Goal: Task Accomplishment & Management: Complete application form

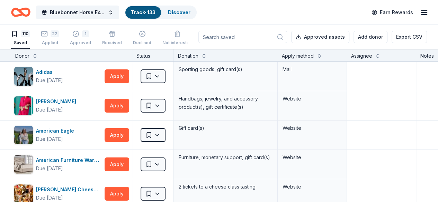
click at [235, 12] on div "Bluebonnet Horse Expo & Training Challenge Track · 133 Discover Earn Rewards" at bounding box center [219, 12] width 416 height 16
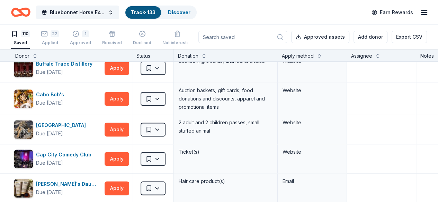
scroll to position [685, 0]
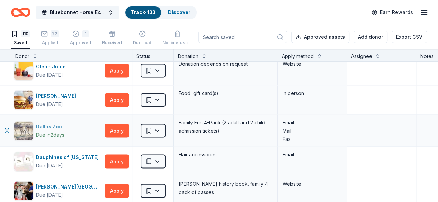
click at [52, 123] on div "Dallas Zoo" at bounding box center [50, 127] width 29 height 8
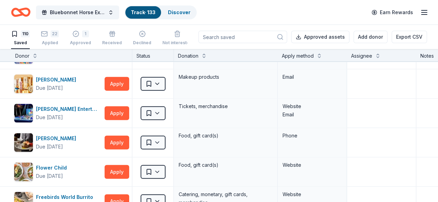
scroll to position [869, 0]
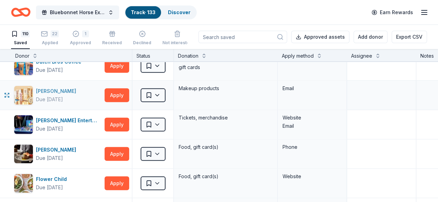
click at [51, 90] on div "[PERSON_NAME]" at bounding box center [57, 91] width 43 height 8
click at [162, 93] on html "Bluebonnet Horse Expo & Training Challenge Track · 133 Discover Earn Rewards 11…" at bounding box center [219, 101] width 438 height 202
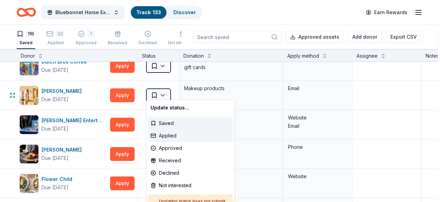
click at [171, 137] on div "Applied" at bounding box center [190, 136] width 85 height 12
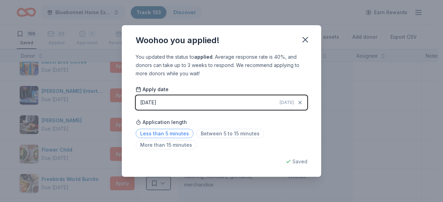
click at [170, 136] on span "Less than 5 minutes" at bounding box center [165, 133] width 58 height 9
click at [305, 40] on icon "button" at bounding box center [305, 39] width 5 height 5
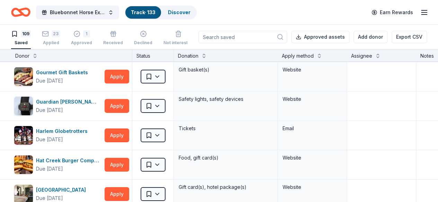
scroll to position [1105, 0]
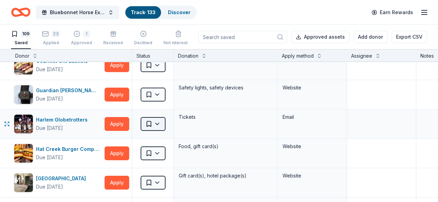
click at [160, 126] on html "Bluebonnet Horse Expo & Training Challenge Track · 133 Discover Earn Rewards 10…" at bounding box center [219, 101] width 438 height 202
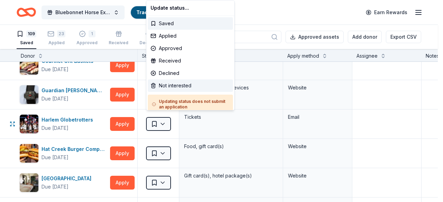
click at [166, 86] on div "Not interested" at bounding box center [190, 86] width 85 height 12
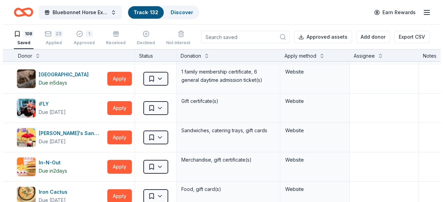
scroll to position [1215, 0]
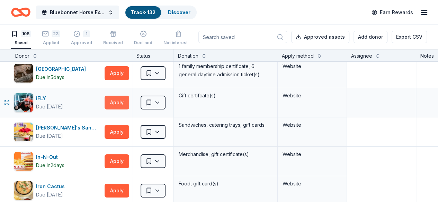
click at [121, 98] on button "Apply" at bounding box center [117, 103] width 25 height 14
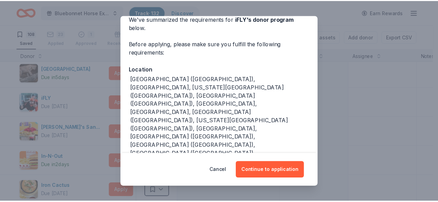
scroll to position [43, 0]
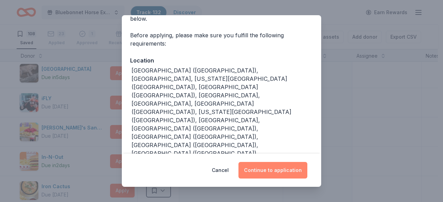
click at [262, 172] on button "Continue to application" at bounding box center [272, 170] width 69 height 17
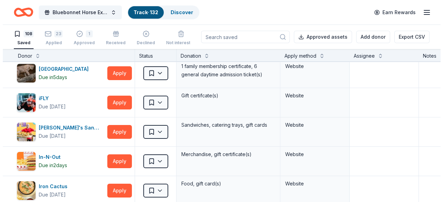
scroll to position [0, 0]
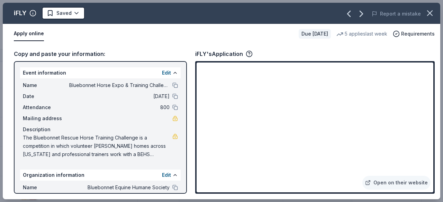
click at [433, 106] on div "Open on their website" at bounding box center [314, 127] width 239 height 133
click at [151, 52] on div "Copy and paste your information:" at bounding box center [100, 53] width 173 height 9
click at [299, 30] on div "Due [DATE]" at bounding box center [315, 34] width 32 height 10
click at [395, 180] on link "Open on their website" at bounding box center [396, 183] width 68 height 14
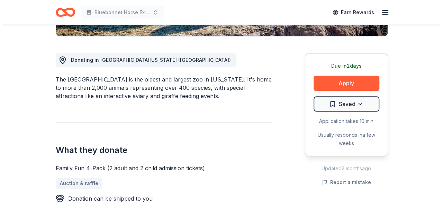
scroll to position [176, 0]
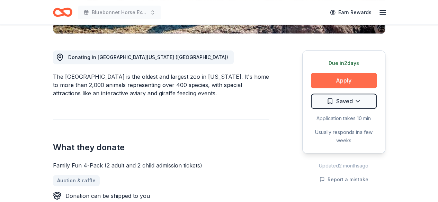
click at [346, 80] on button "Apply" at bounding box center [344, 80] width 66 height 15
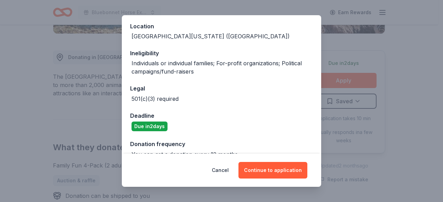
scroll to position [89, 0]
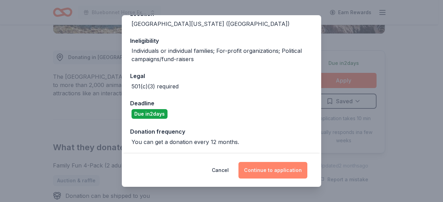
click at [269, 171] on button "Continue to application" at bounding box center [272, 170] width 69 height 17
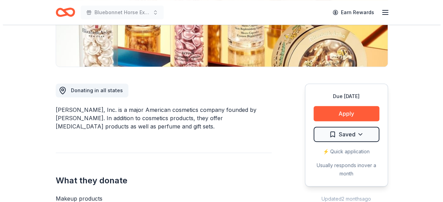
scroll to position [177, 0]
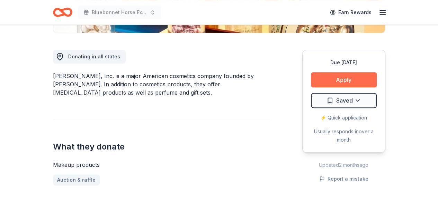
click at [343, 77] on button "Apply" at bounding box center [344, 79] width 66 height 15
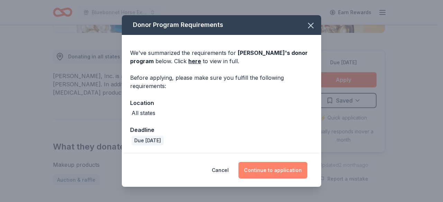
click at [289, 171] on button "Continue to application" at bounding box center [272, 170] width 69 height 17
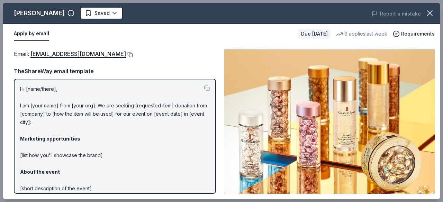
click at [132, 54] on button at bounding box center [129, 55] width 7 height 6
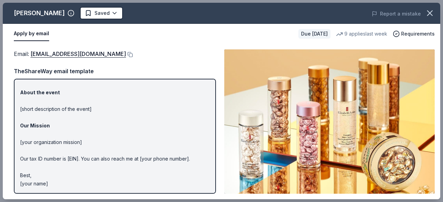
scroll to position [0, 0]
